Goal: Check status: Check status

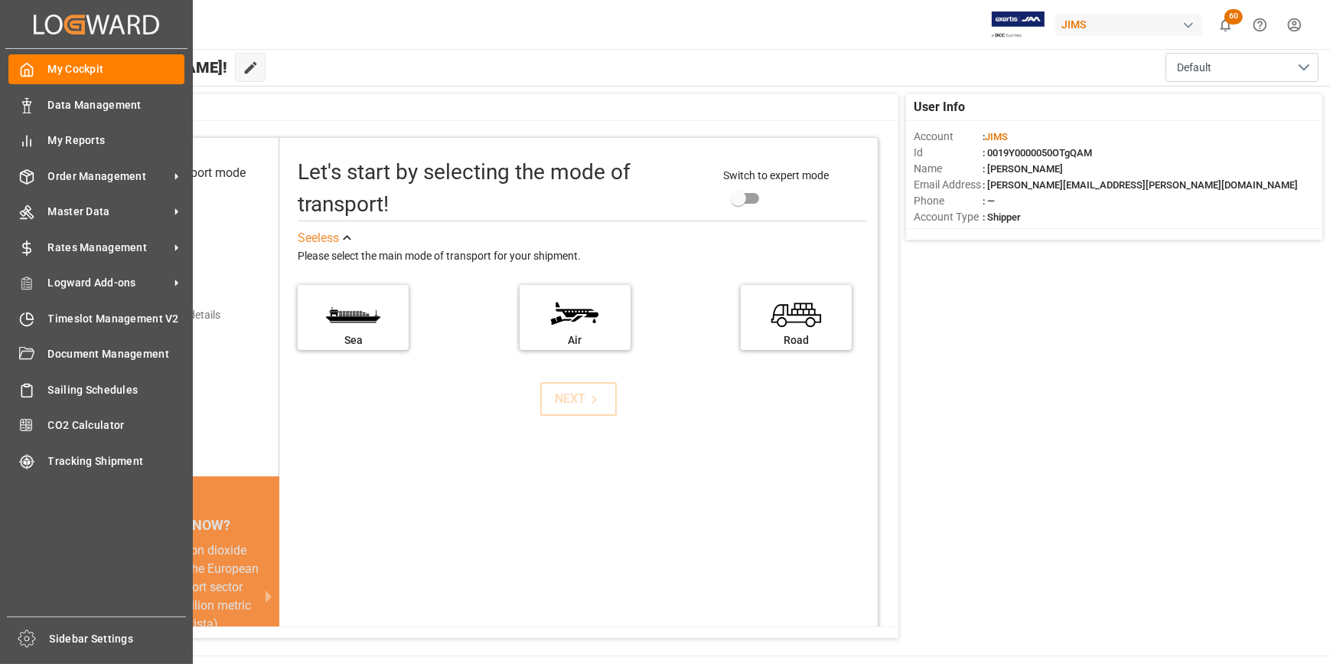
drag, startPoint x: 70, startPoint y: 178, endPoint x: 201, endPoint y: 171, distance: 131.1
click at [70, 178] on span "Order Management" at bounding box center [108, 176] width 121 height 16
click at [112, 173] on span "Order Management" at bounding box center [108, 176] width 121 height 16
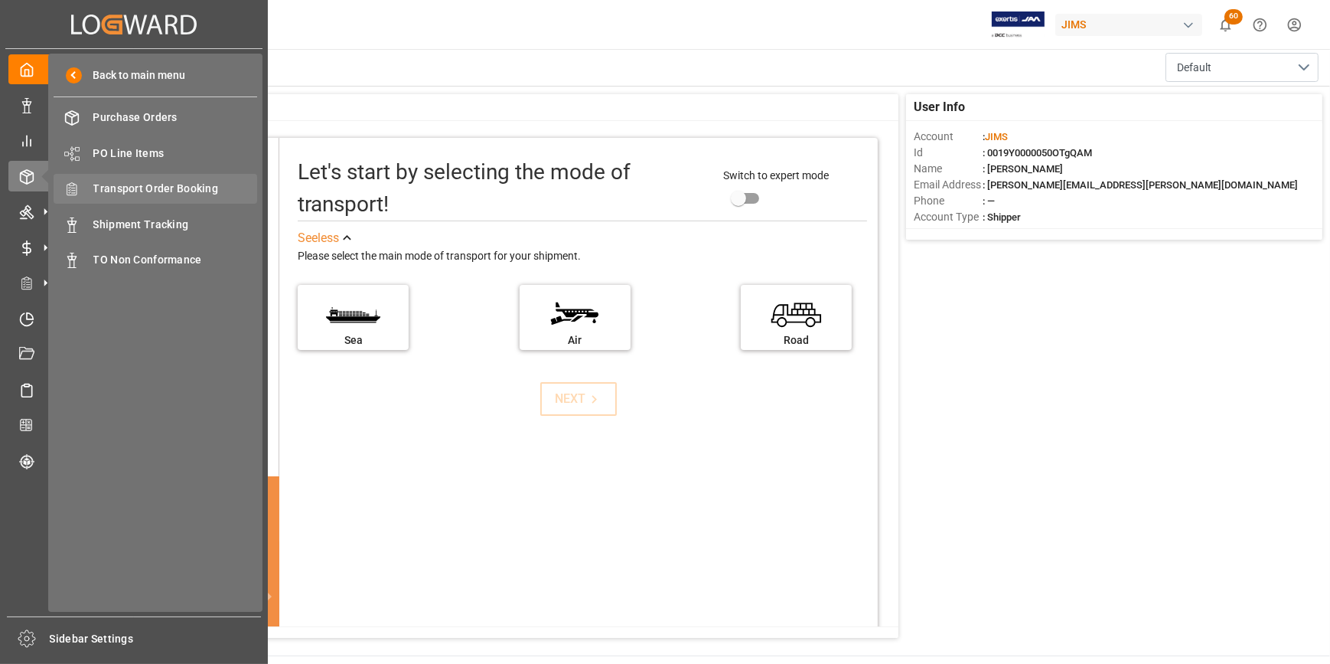
click at [155, 189] on span "Transport Order Booking" at bounding box center [175, 189] width 165 height 16
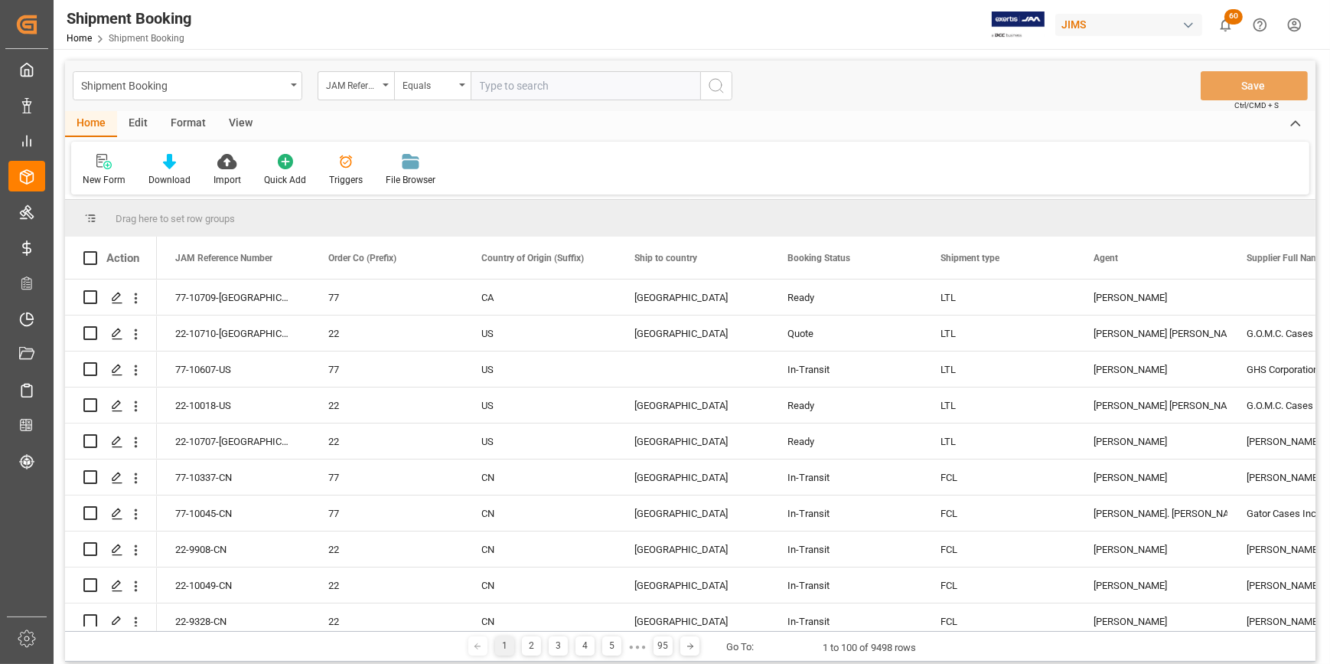
click at [509, 83] on input "text" at bounding box center [586, 85] width 230 height 29
type input "22-10066-DE"
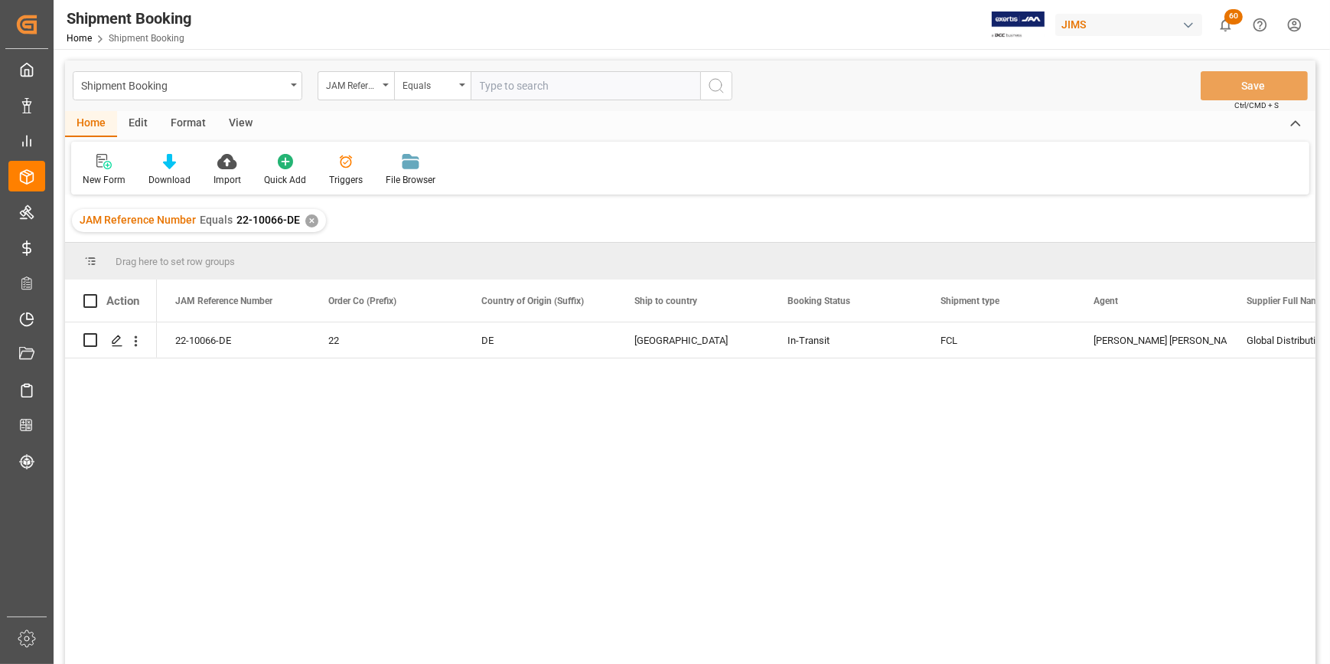
click at [254, 482] on div "22-10066-DE 22 DE United States In-Transit FCL Amitkumar Shanubhai Prajapati Gl…" at bounding box center [736, 497] width 1159 height 351
click at [306, 221] on div "✕" at bounding box center [311, 220] width 13 height 13
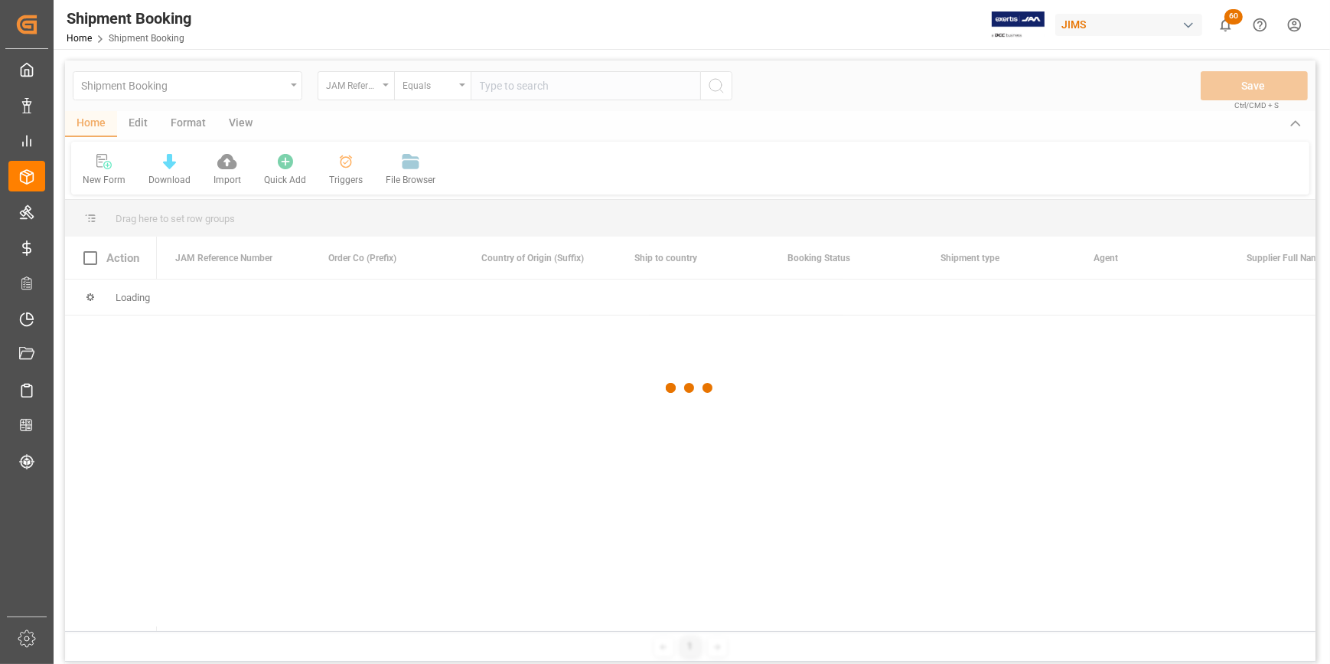
click at [501, 86] on div at bounding box center [690, 387] width 1251 height 654
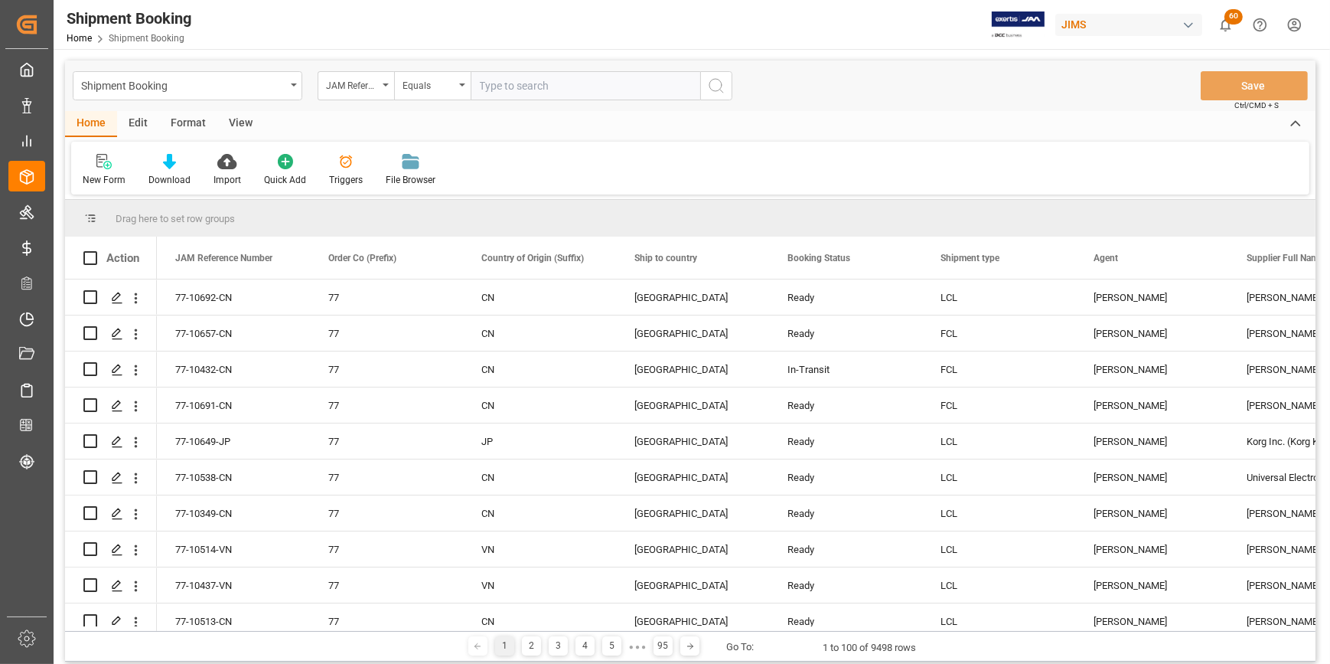
click at [496, 90] on input "text" at bounding box center [586, 85] width 230 height 29
type input "22-9883-de"
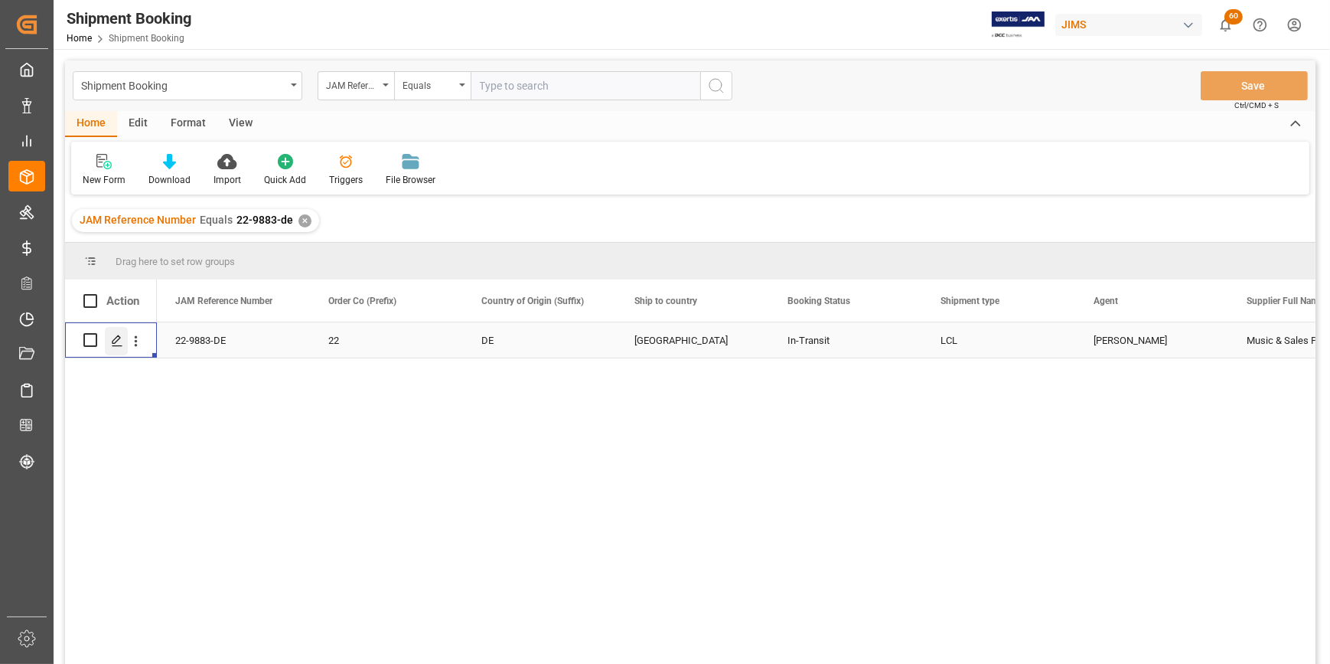
click at [113, 345] on line "Press SPACE to select this row." at bounding box center [117, 345] width 9 height 0
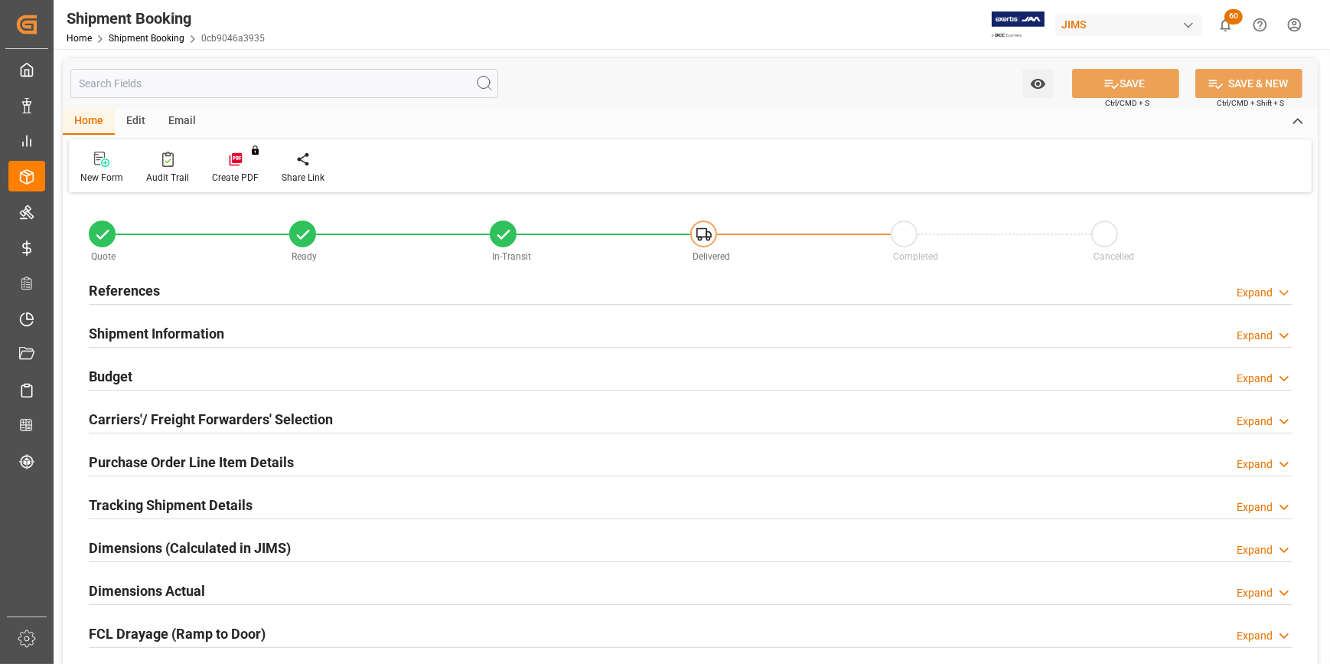
type input "8"
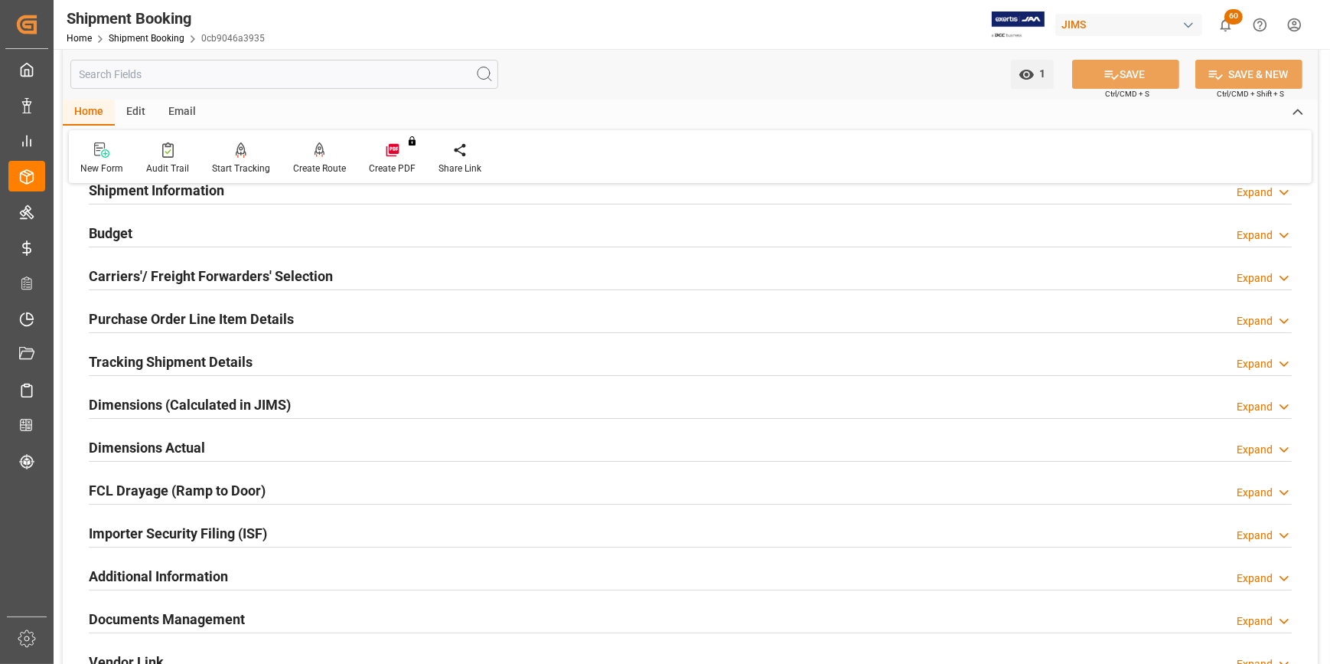
scroll to position [139, 0]
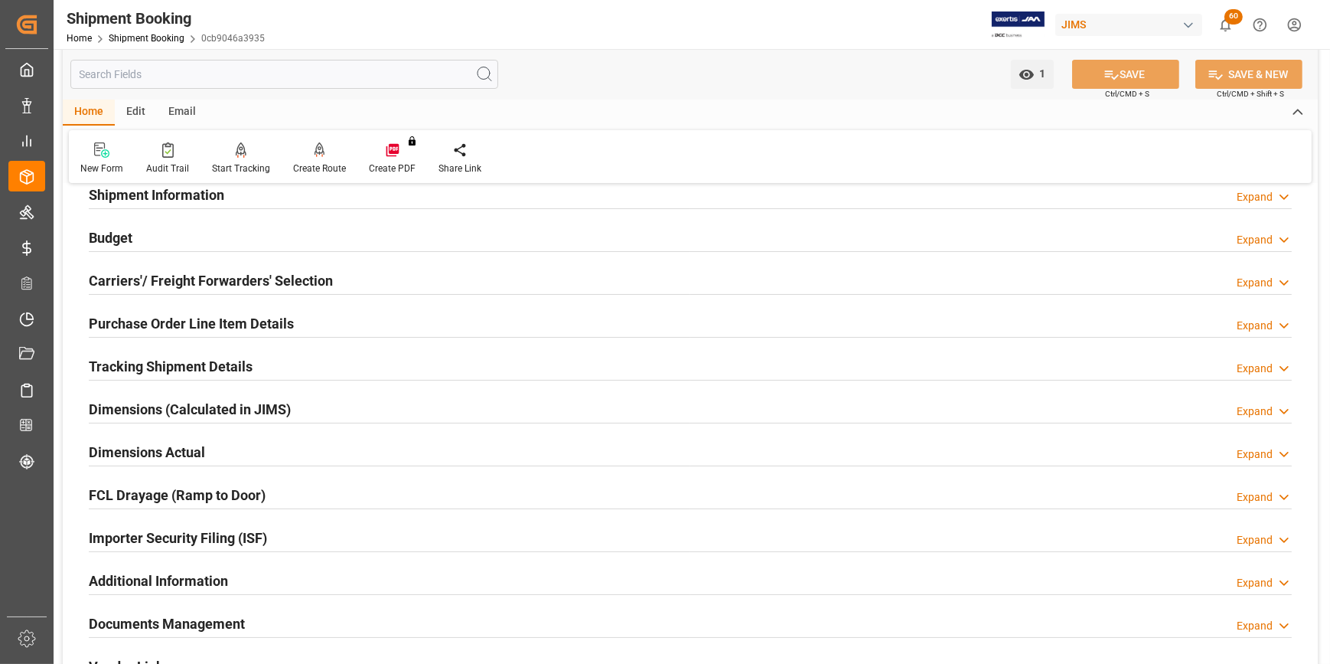
click at [209, 323] on h2 "Purchase Order Line Item Details" at bounding box center [191, 323] width 205 height 21
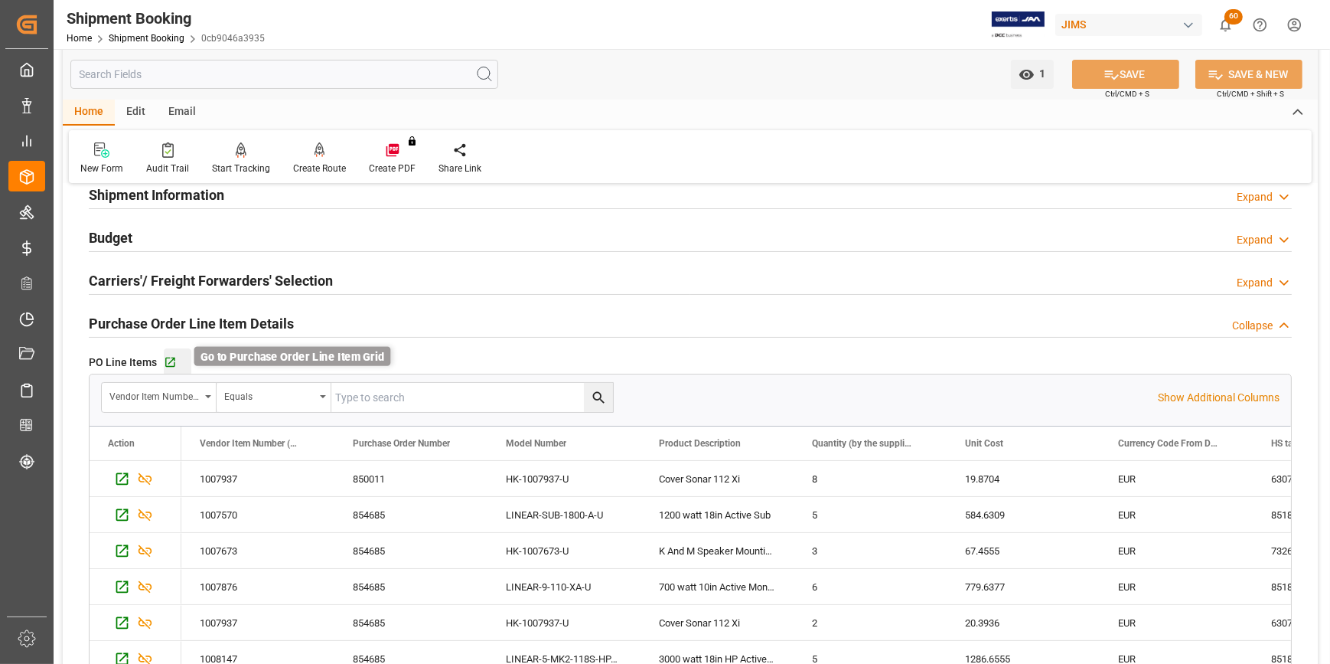
click at [171, 365] on icon "button" at bounding box center [170, 362] width 10 height 10
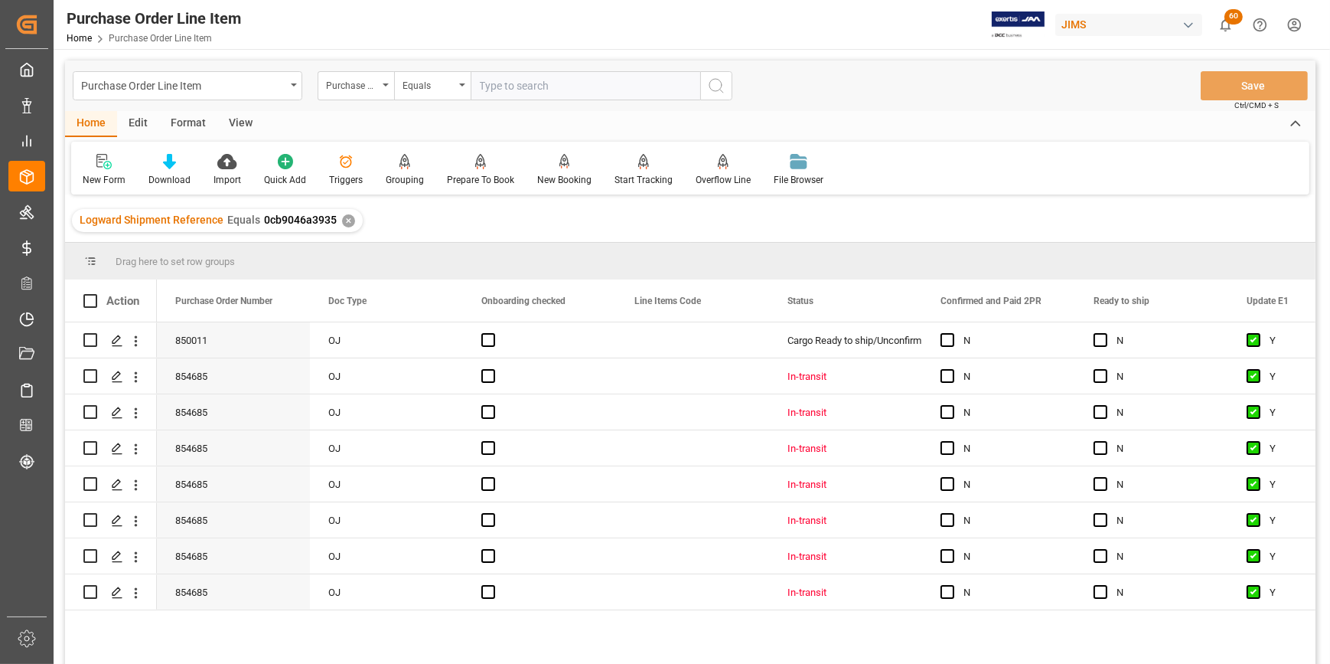
click at [237, 124] on div "View" at bounding box center [240, 124] width 47 height 26
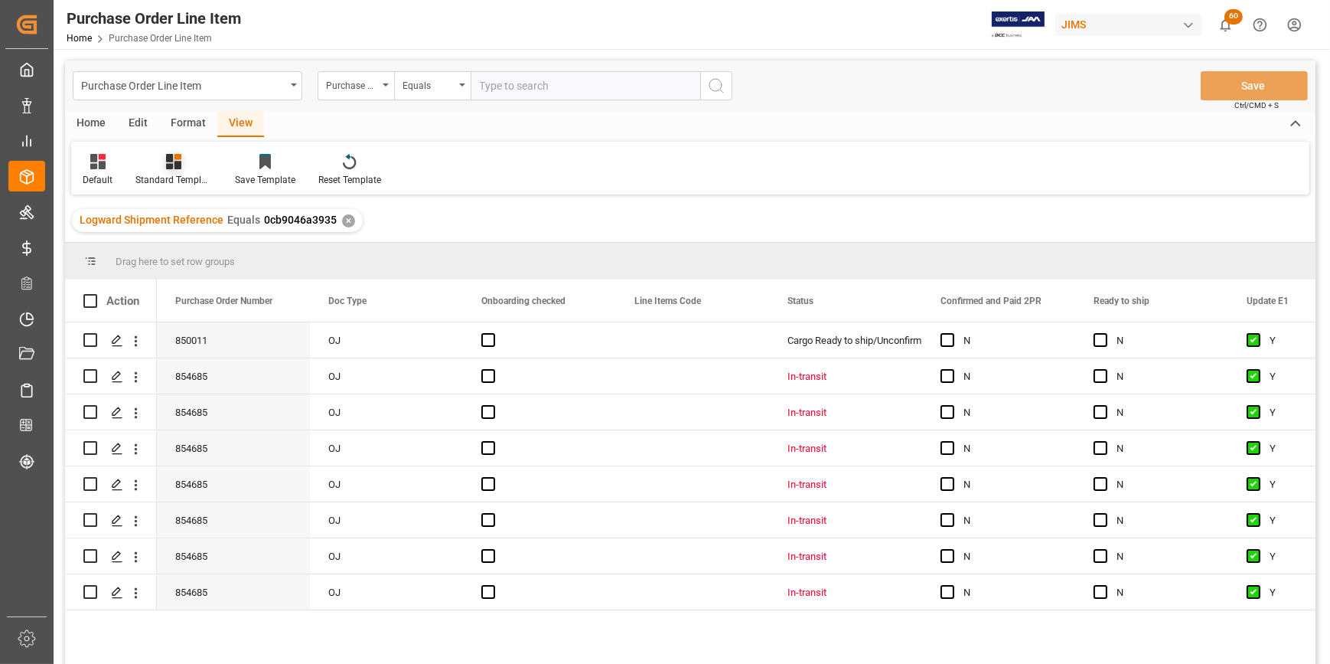
click at [168, 175] on div "Standard Templates" at bounding box center [173, 180] width 77 height 14
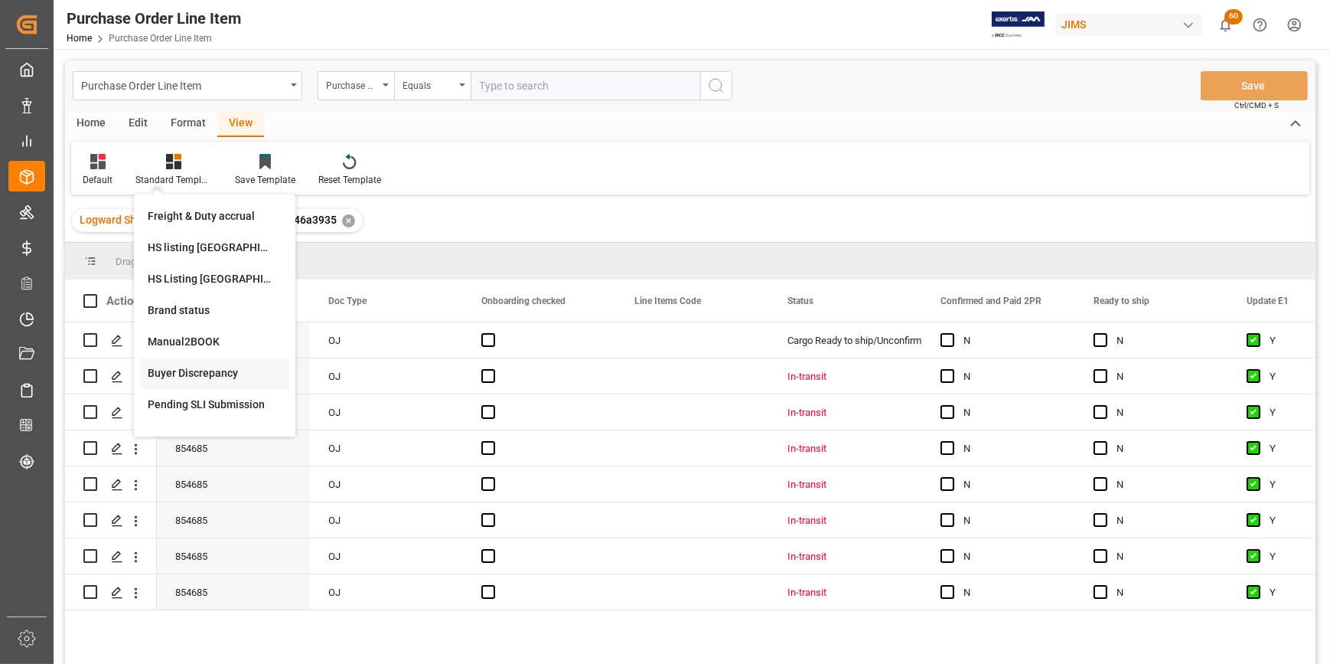
click at [228, 364] on div "Buyer Discrepancy" at bounding box center [214, 372] width 149 height 31
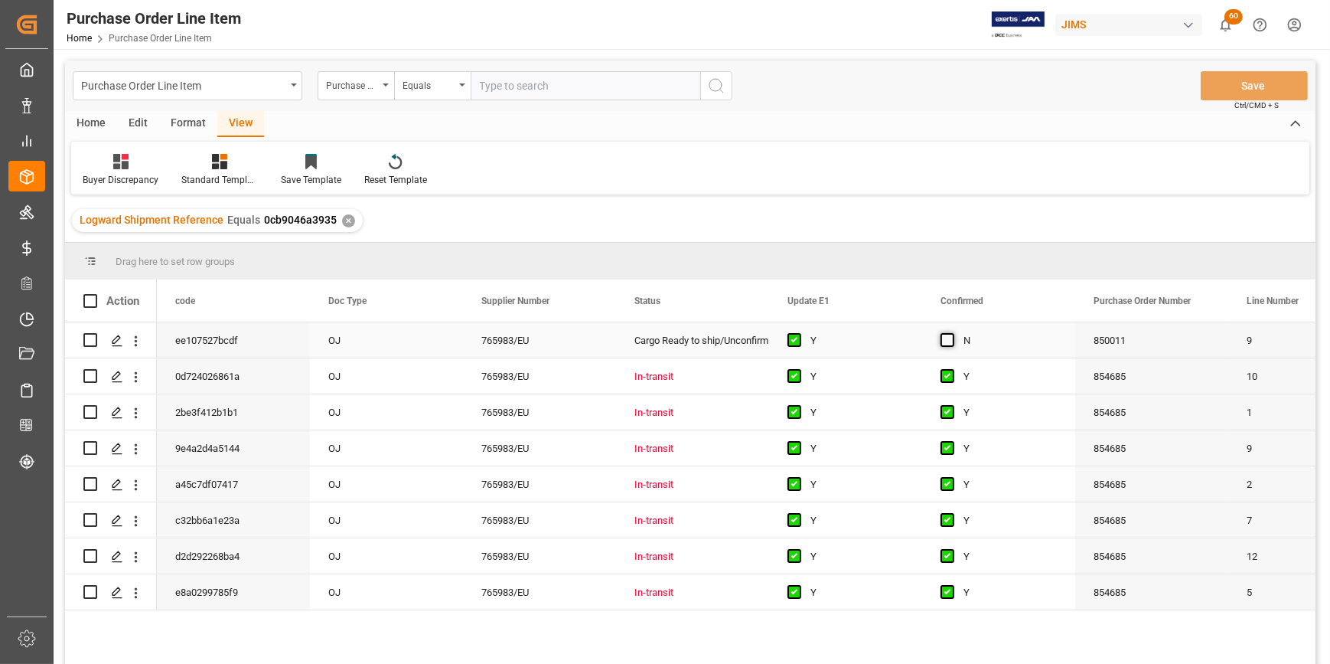
click at [950, 338] on span "Press SPACE to select this row." at bounding box center [948, 340] width 14 height 14
click at [952, 333] on input "Press SPACE to select this row." at bounding box center [952, 333] width 0 height 0
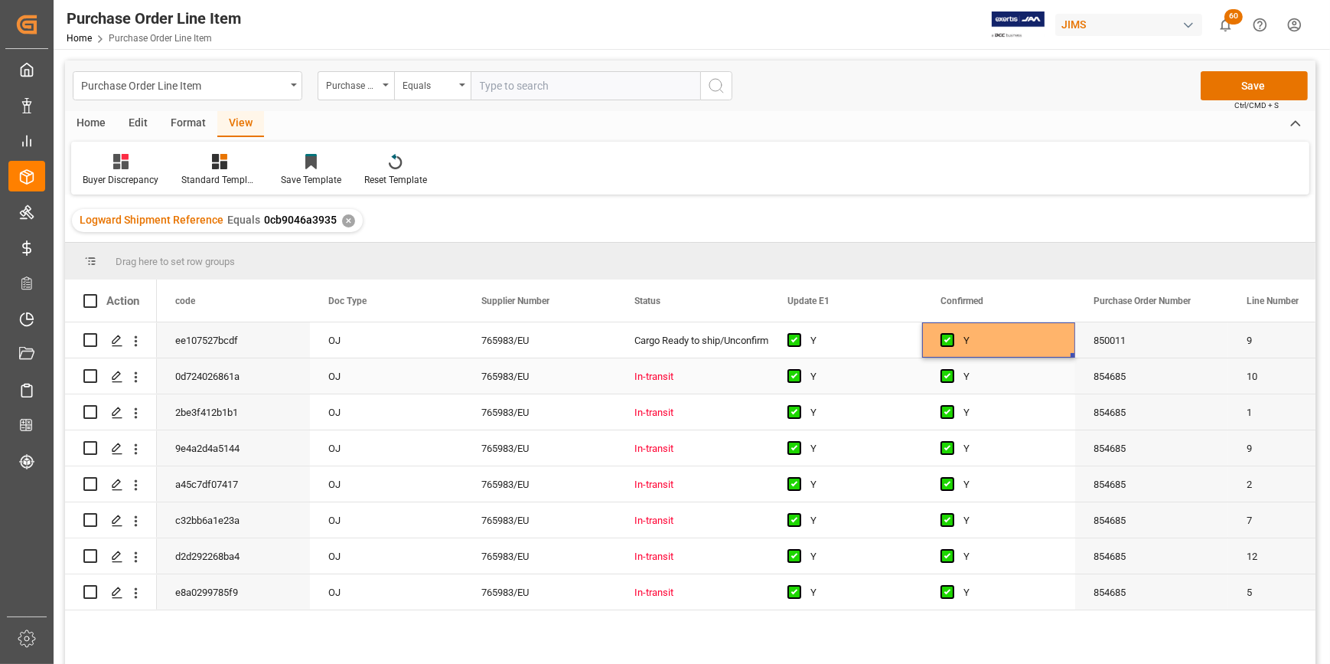
scroll to position [69, 0]
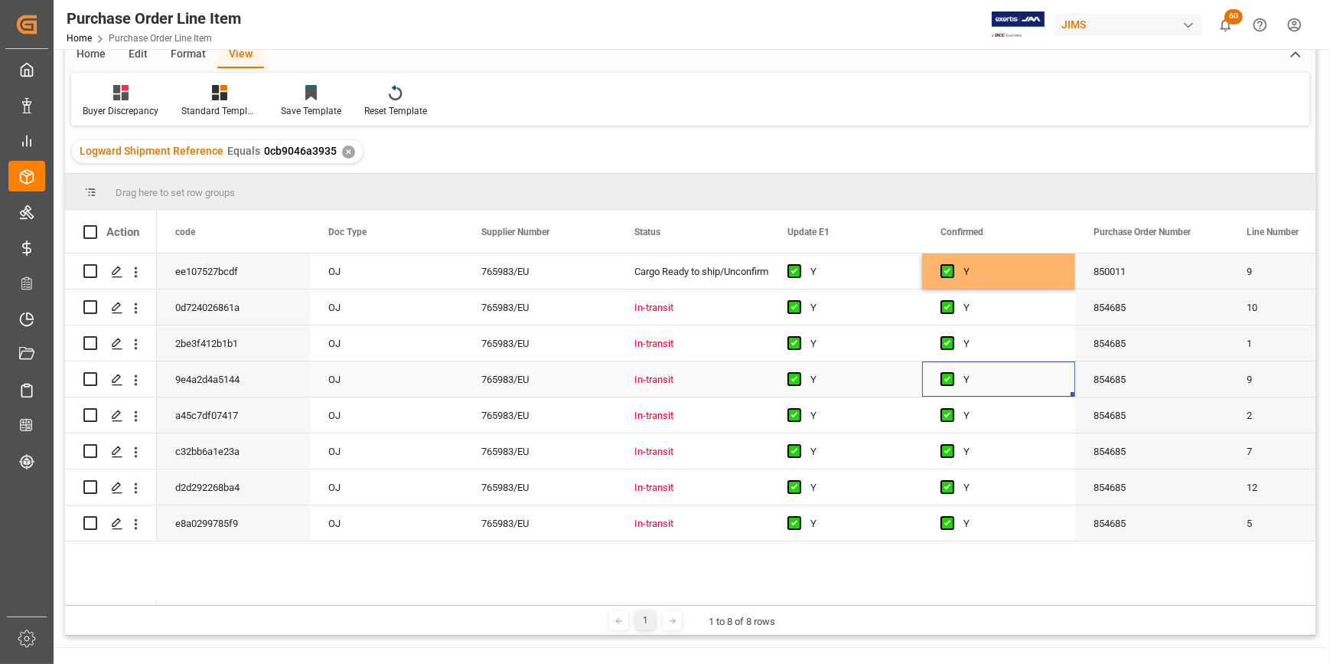
click at [1023, 381] on div "Y" at bounding box center [1010, 379] width 93 height 35
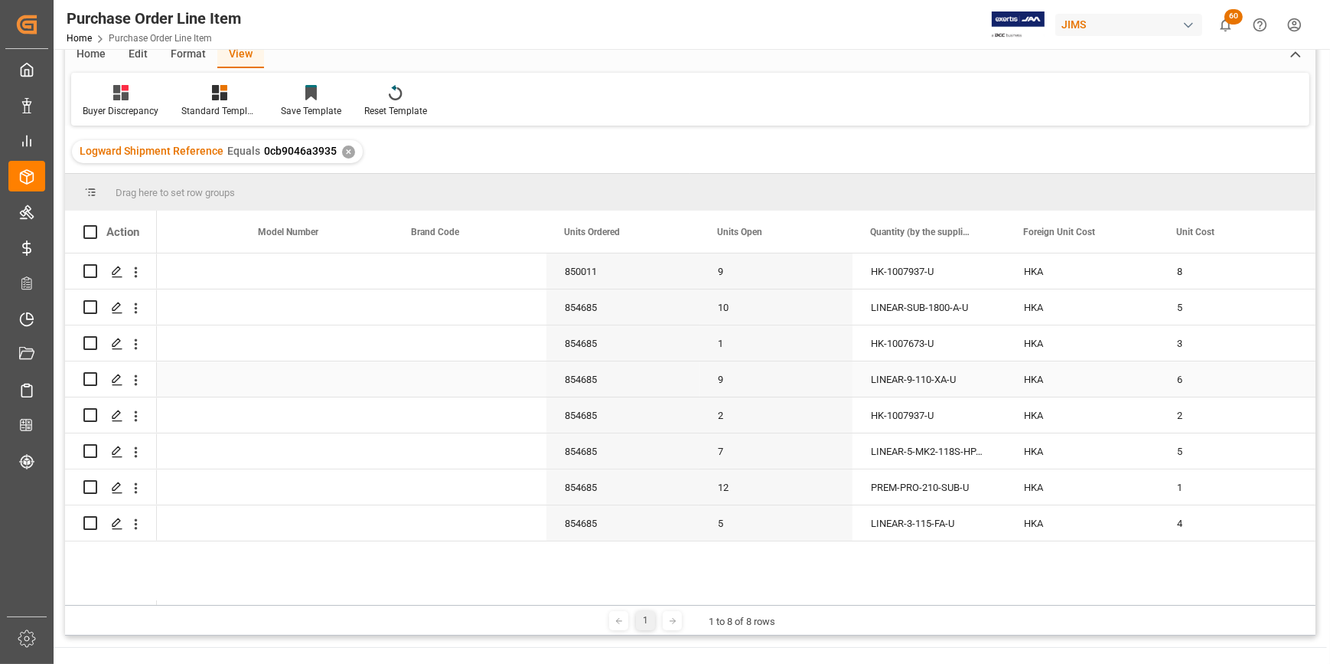
scroll to position [0, 1447]
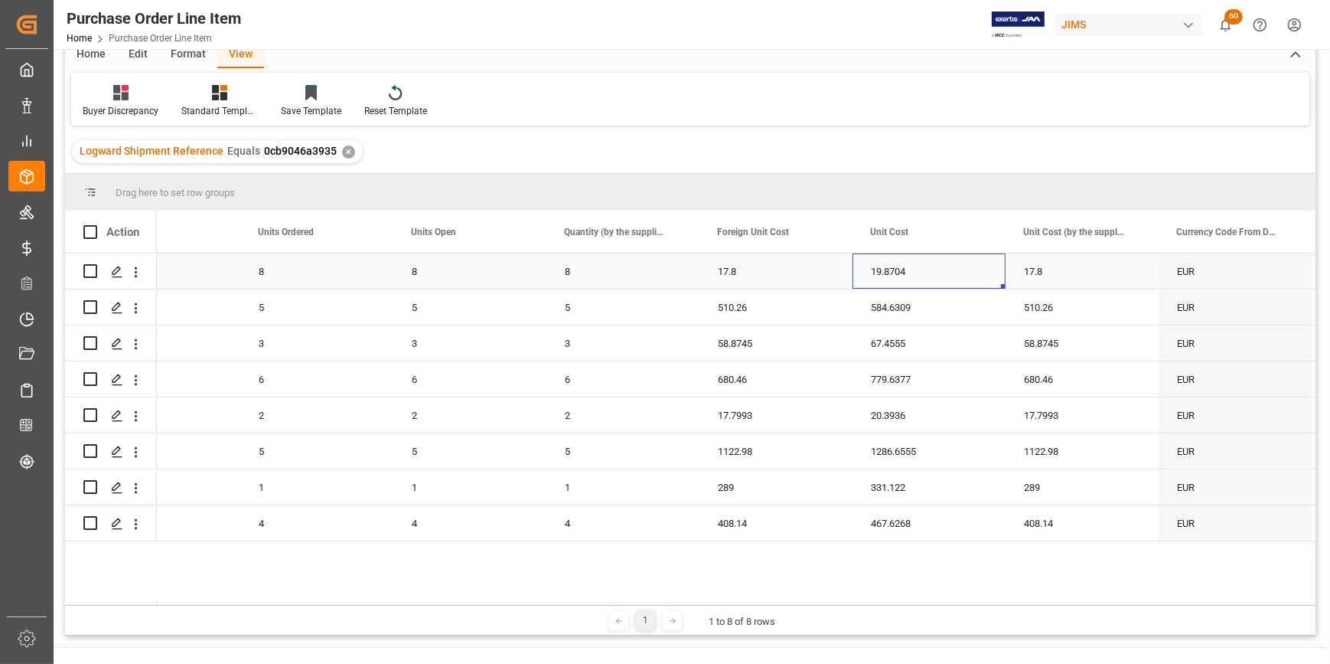
click at [890, 268] on div "19.8704" at bounding box center [929, 270] width 153 height 35
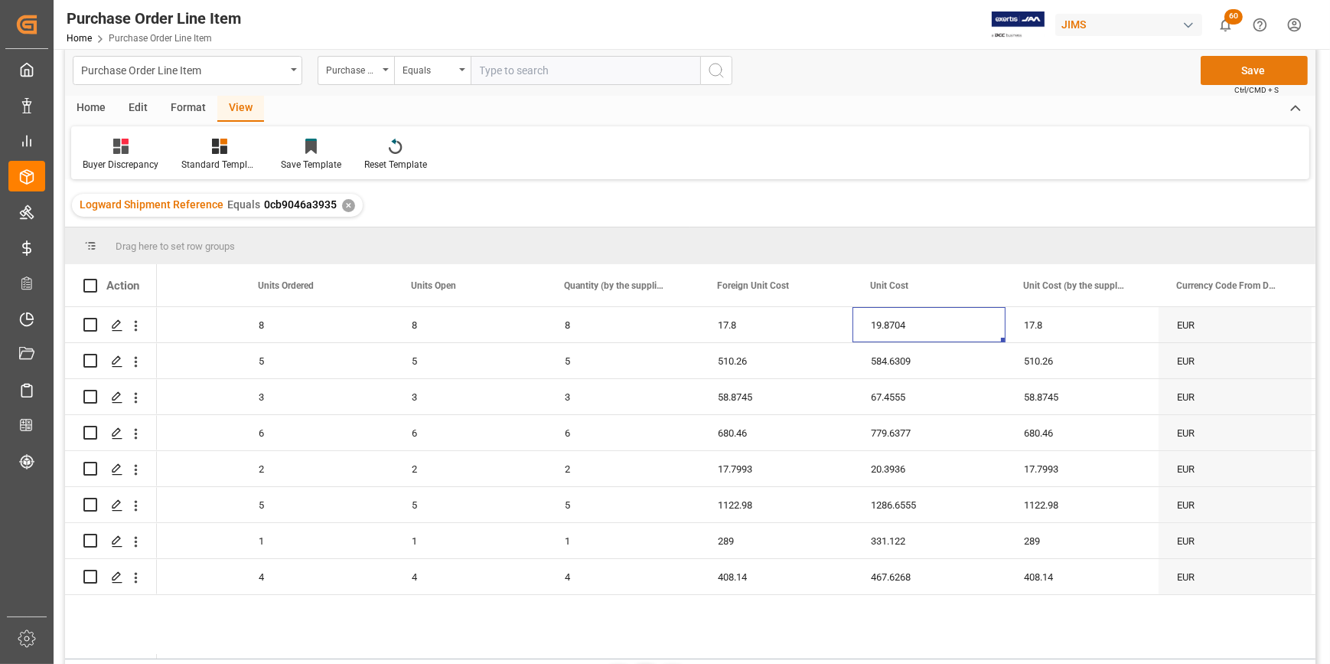
scroll to position [0, 0]
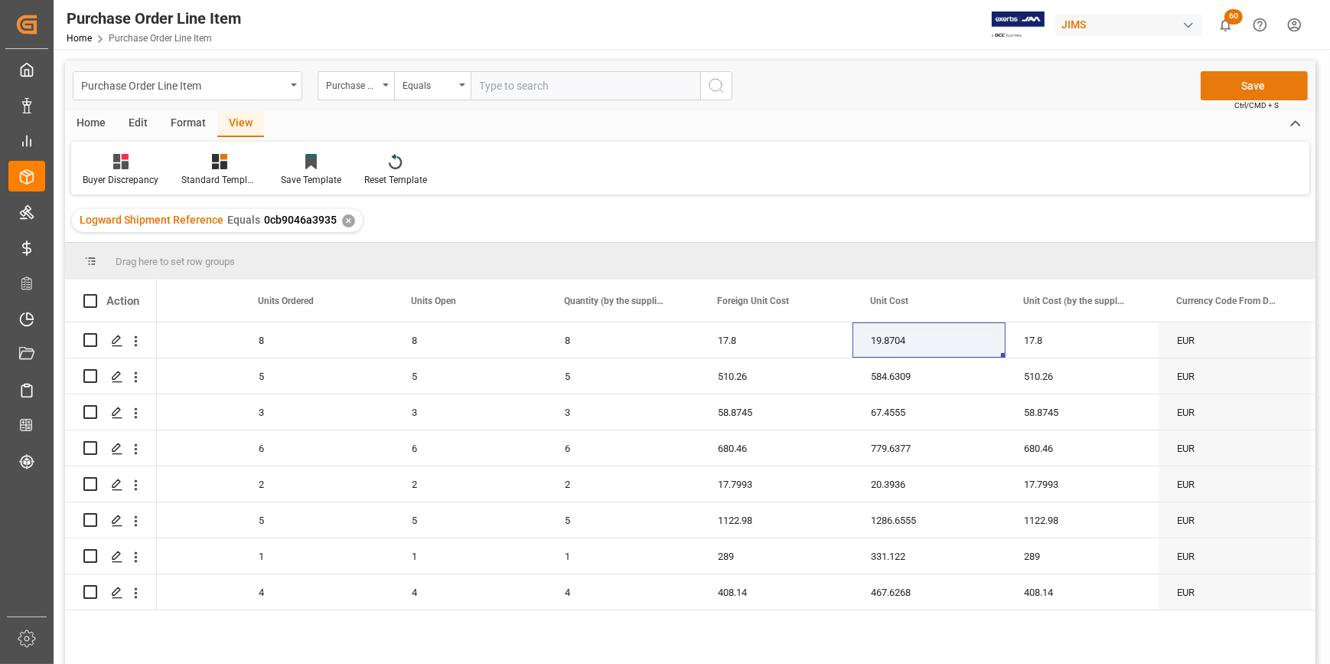
click at [1234, 81] on button "Save" at bounding box center [1254, 85] width 107 height 29
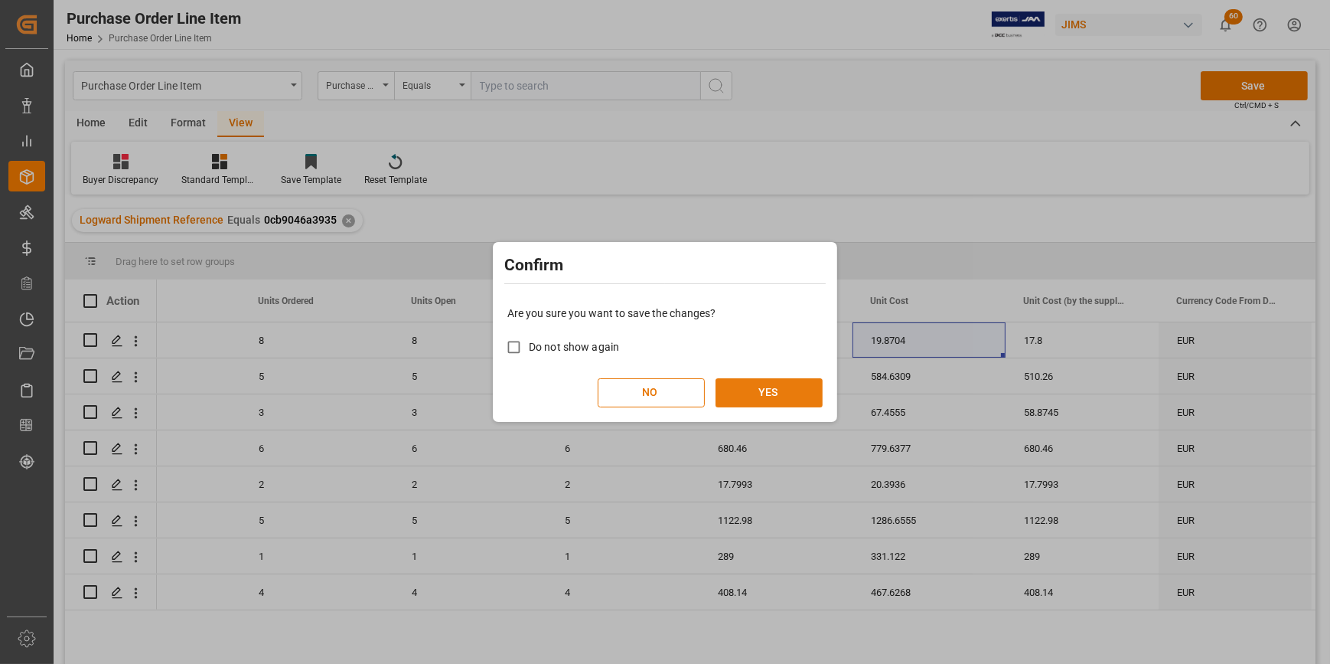
click at [757, 392] on button "YES" at bounding box center [769, 392] width 107 height 29
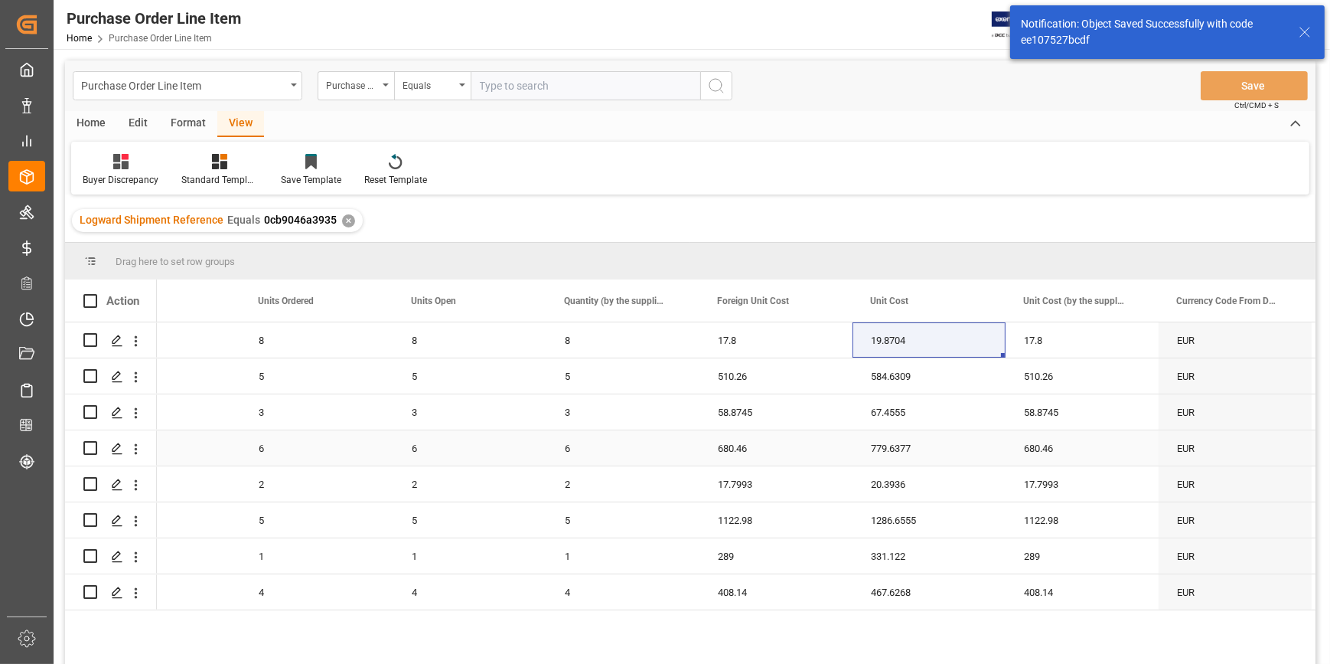
click at [422, 455] on div "6" at bounding box center [469, 447] width 153 height 35
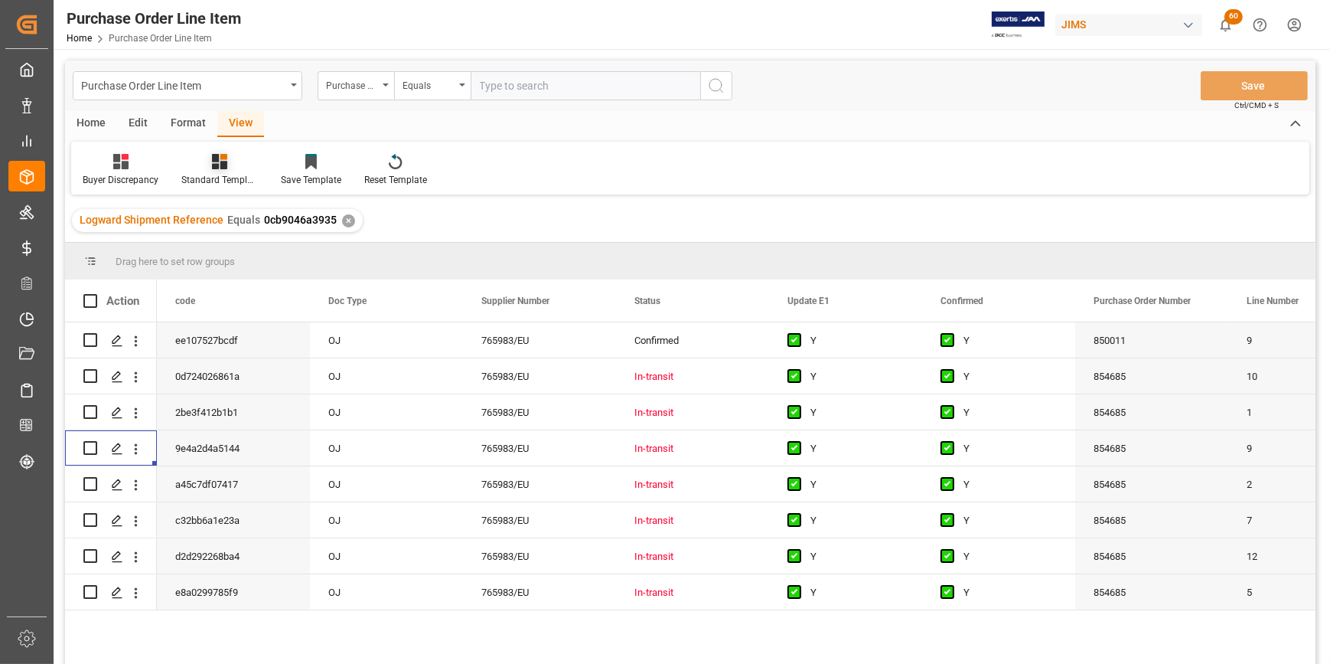
click at [220, 168] on icon at bounding box center [219, 161] width 15 height 15
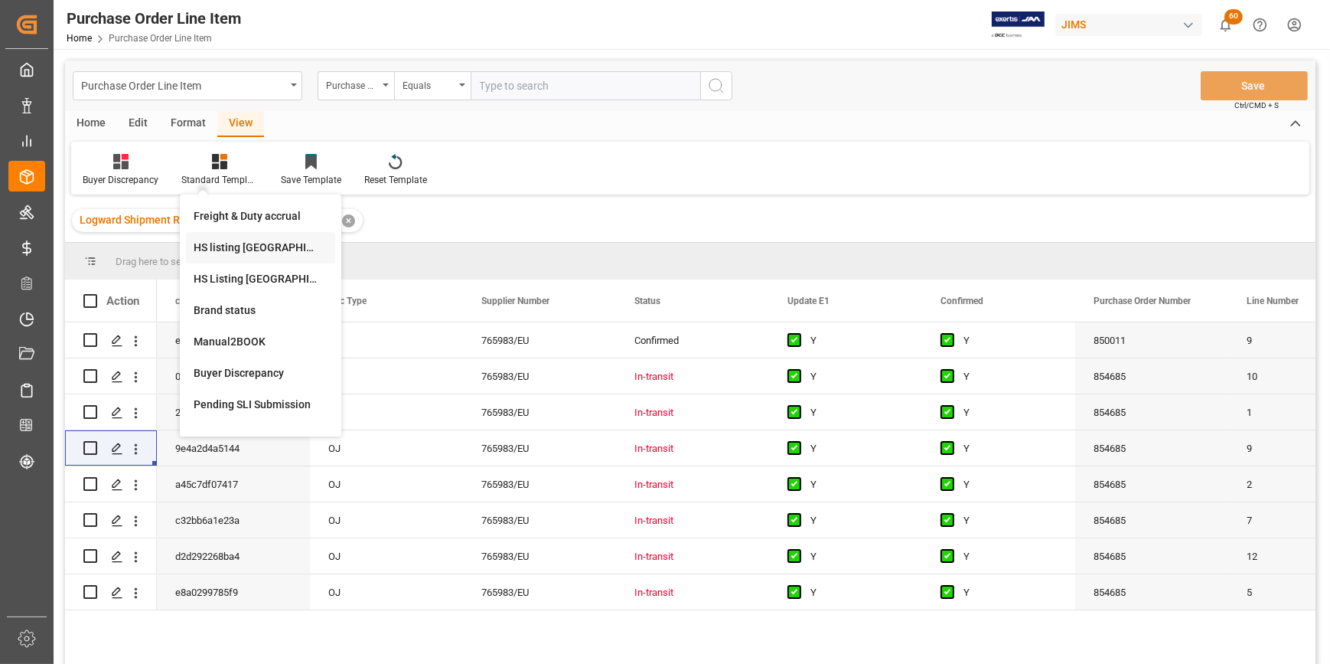
click at [260, 254] on div "HS listing [GEOGRAPHIC_DATA]" at bounding box center [261, 248] width 134 height 16
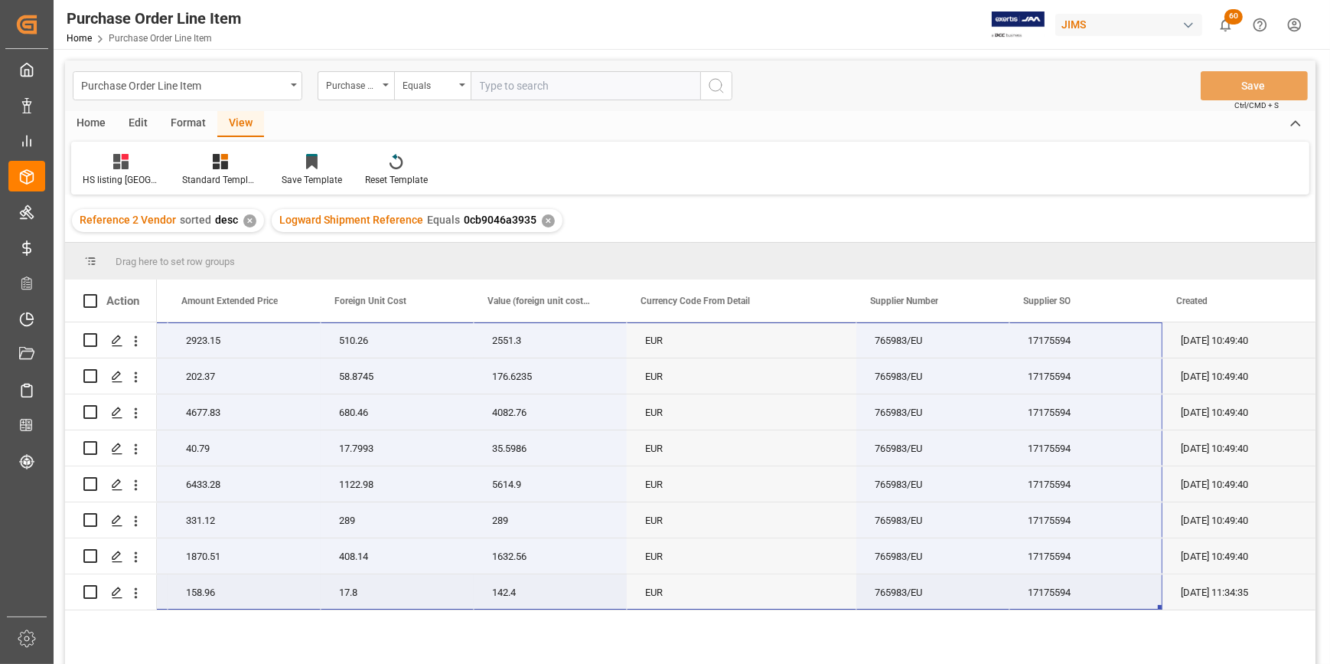
drag, startPoint x: 256, startPoint y: 344, endPoint x: 1067, endPoint y: 602, distance: 851.4
click at [1064, 610] on div "22-9883-DE 5 584.6309 2923.15 510.26 2551.3 EUR 765983/EU 17175594 [DATE] 10:49…" at bounding box center [129, 466] width 2373 height 288
